Goal: Leave review/rating

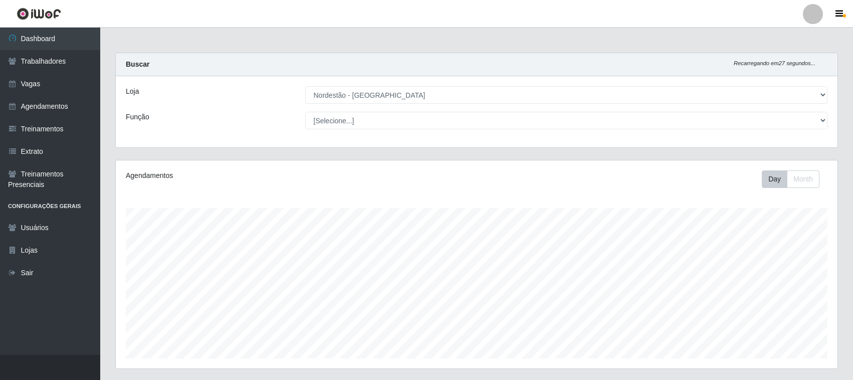
select select "420"
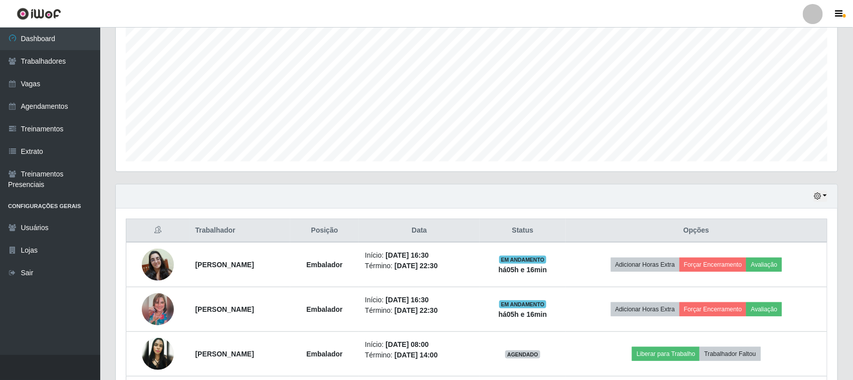
scroll to position [209, 722]
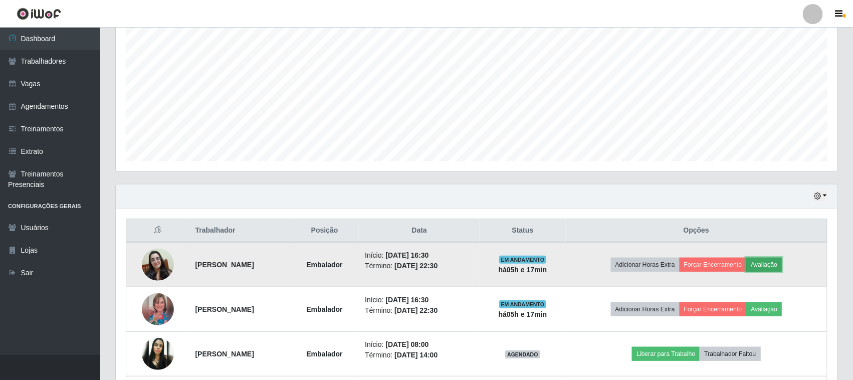
click at [782, 269] on button "Avaliação" at bounding box center [765, 265] width 36 height 14
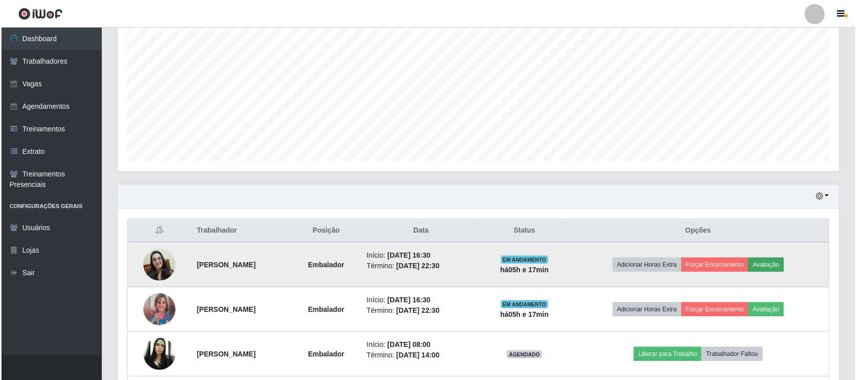
scroll to position [209, 715]
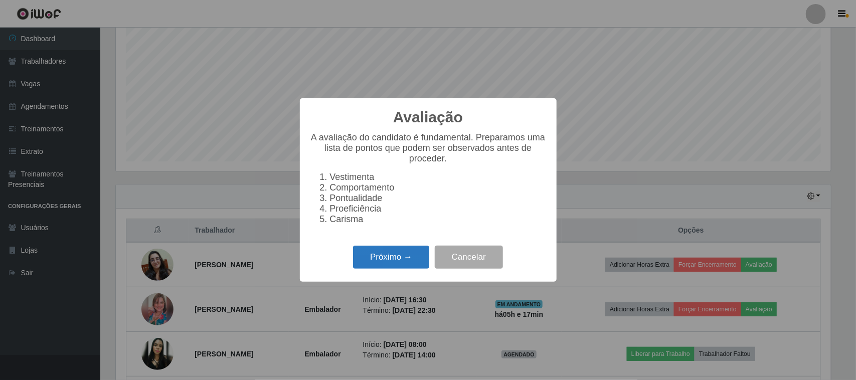
click at [407, 260] on button "Próximo →" at bounding box center [391, 258] width 76 height 24
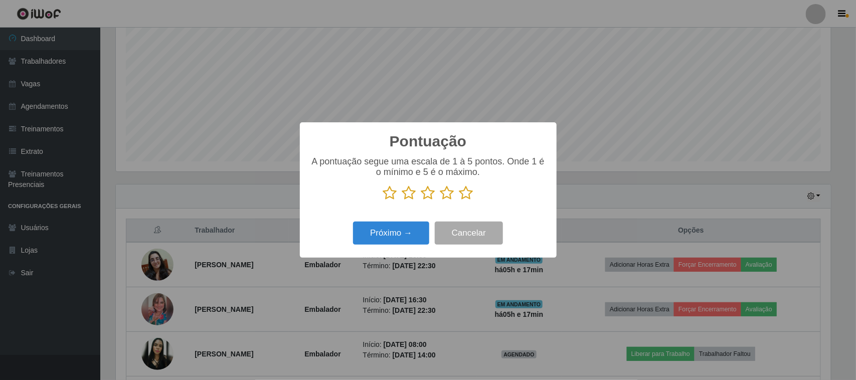
click at [465, 194] on icon at bounding box center [466, 193] width 14 height 15
click at [459, 201] on input "radio" at bounding box center [459, 201] width 0 height 0
click at [396, 231] on button "Próximo →" at bounding box center [391, 234] width 76 height 24
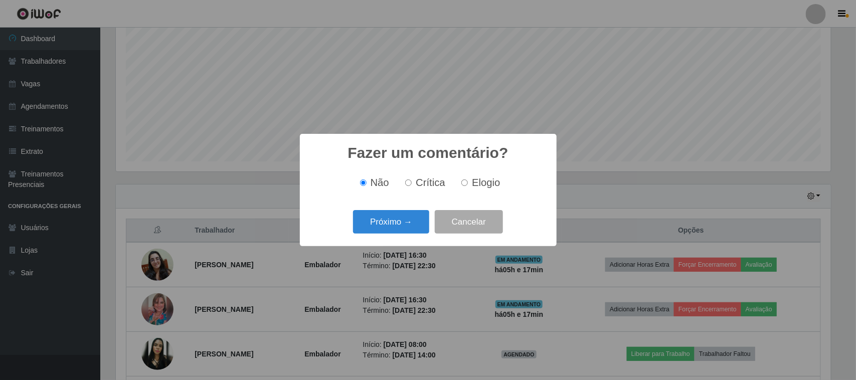
click at [469, 188] on label "Elogio" at bounding box center [478, 183] width 43 height 12
click at [468, 186] on input "Elogio" at bounding box center [464, 183] width 7 height 7
radio input "true"
click at [407, 217] on button "Próximo →" at bounding box center [391, 222] width 76 height 24
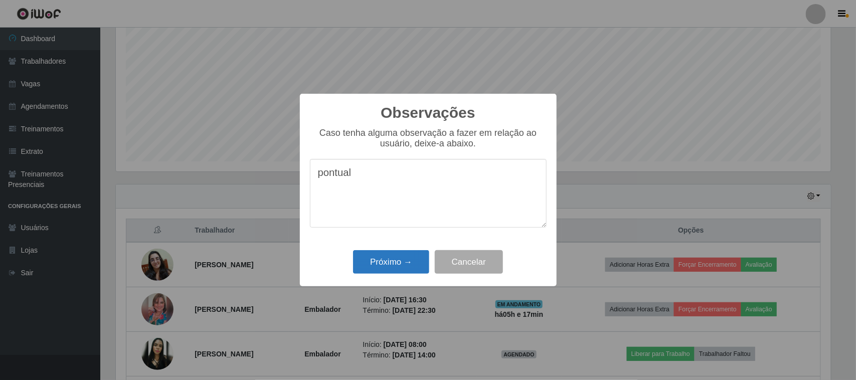
type textarea "pontual"
click at [392, 266] on button "Próximo →" at bounding box center [391, 262] width 76 height 24
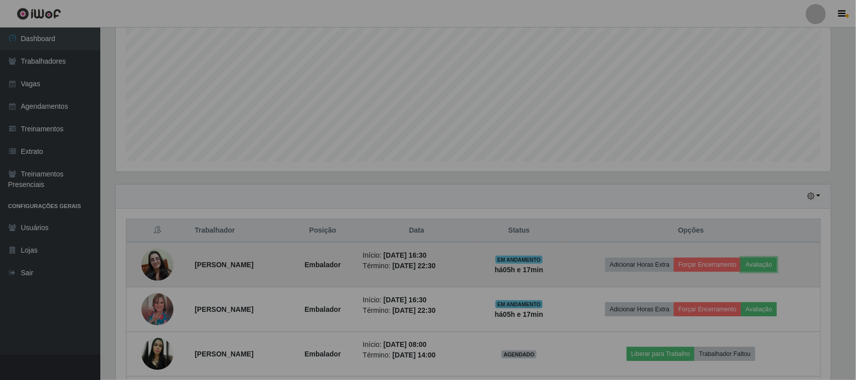
scroll to position [209, 722]
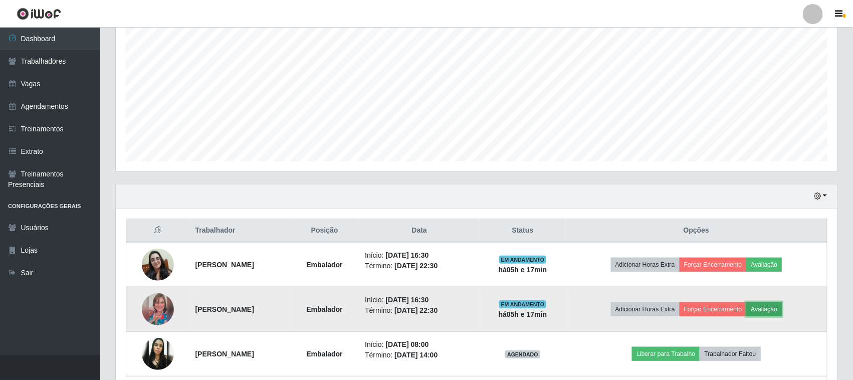
click at [782, 308] on button "Avaliação" at bounding box center [765, 309] width 36 height 14
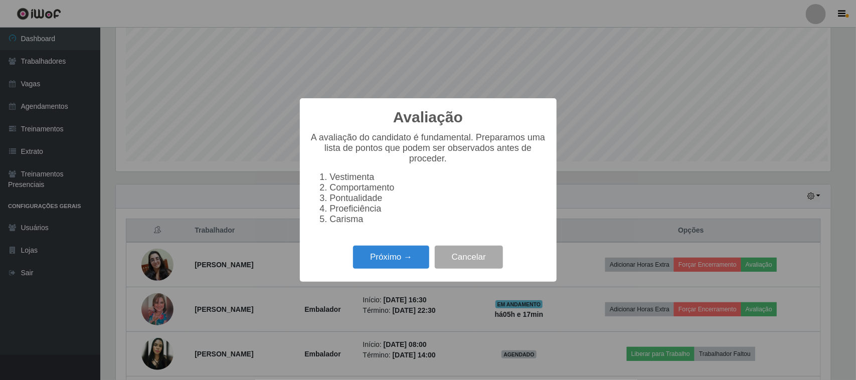
scroll to position [209, 715]
click at [393, 266] on button "Próximo →" at bounding box center [391, 258] width 76 height 24
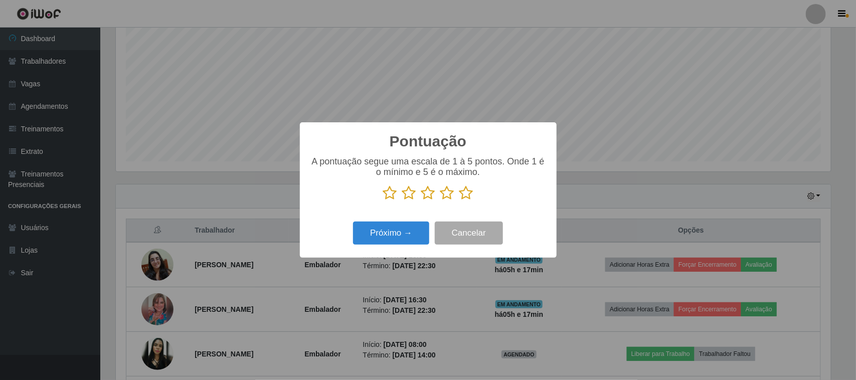
scroll to position [501251, 500743]
click at [465, 197] on icon at bounding box center [466, 193] width 14 height 15
click at [459, 201] on input "radio" at bounding box center [459, 201] width 0 height 0
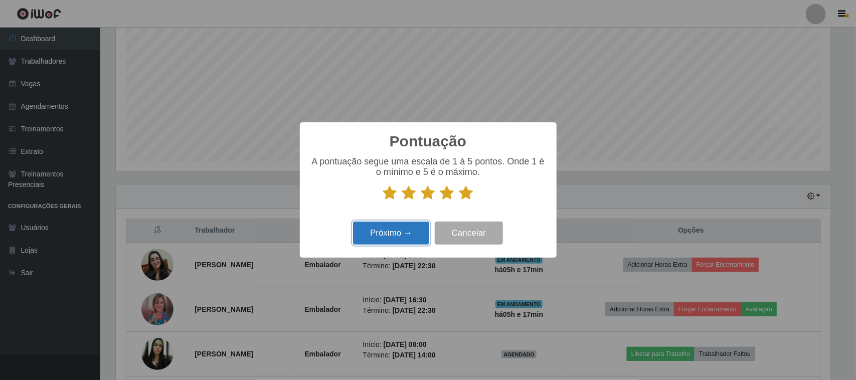
click at [405, 229] on button "Próximo →" at bounding box center [391, 234] width 76 height 24
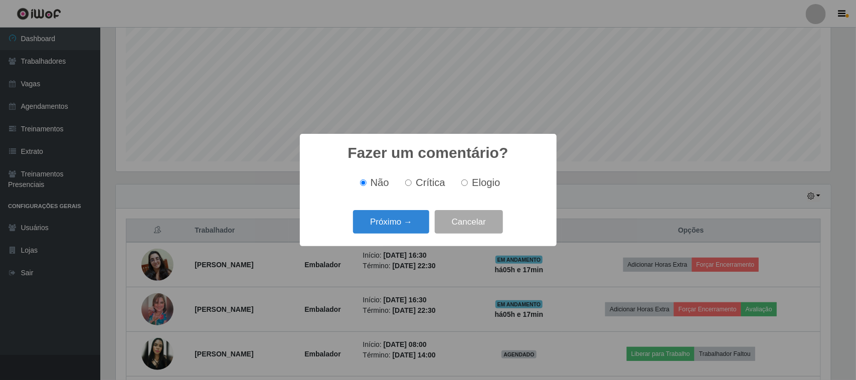
drag, startPoint x: 464, startPoint y: 183, endPoint x: 434, endPoint y: 198, distance: 33.6
click at [464, 183] on input "Elogio" at bounding box center [464, 183] width 7 height 7
radio input "true"
click at [393, 222] on button "Próximo →" at bounding box center [391, 222] width 76 height 24
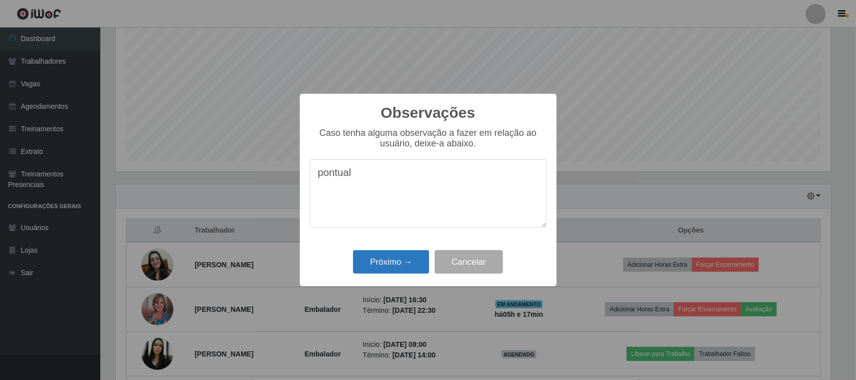
type textarea "pontual"
click at [399, 264] on button "Próximo →" at bounding box center [391, 262] width 76 height 24
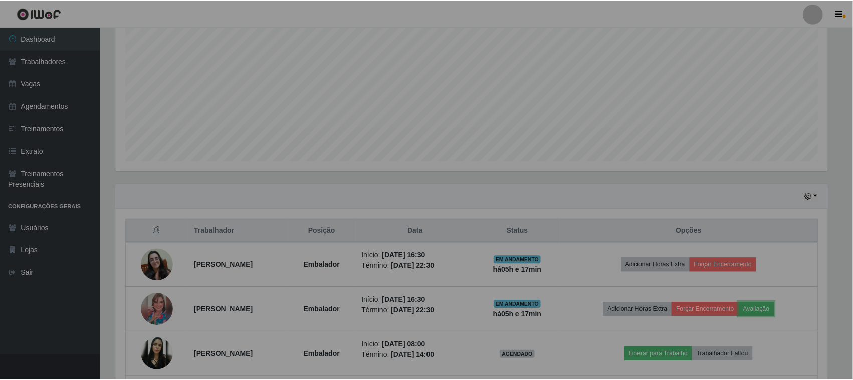
scroll to position [209, 722]
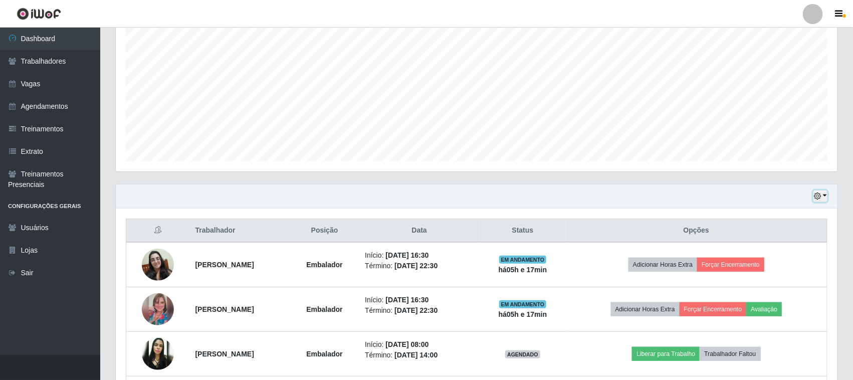
click at [823, 194] on button "button" at bounding box center [821, 197] width 14 height 12
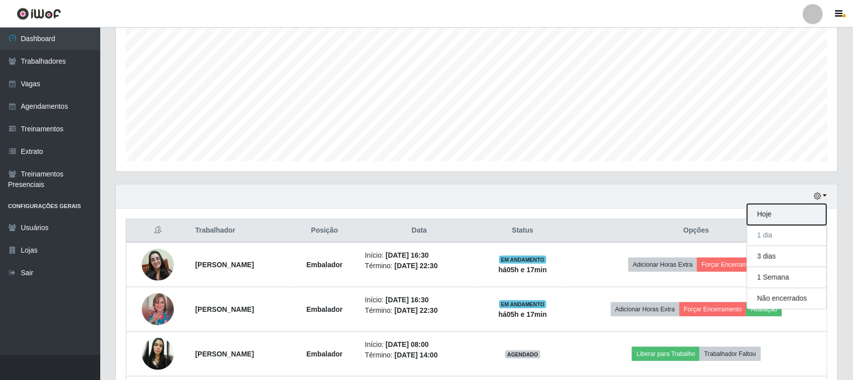
click at [795, 217] on button "Hoje" at bounding box center [787, 214] width 79 height 21
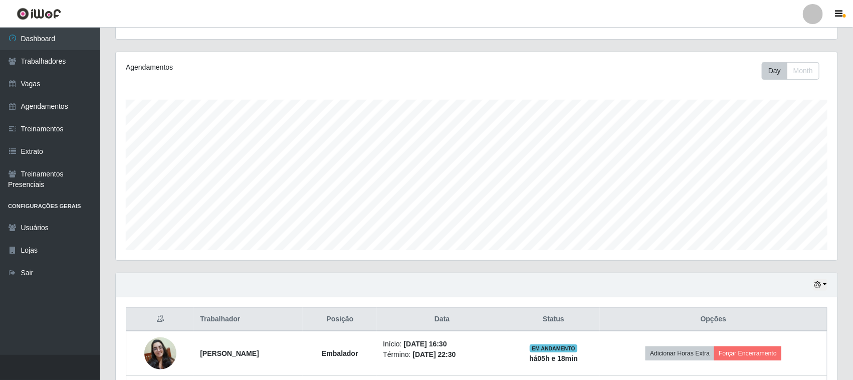
scroll to position [197, 0]
